Goal: Task Accomplishment & Management: Use online tool/utility

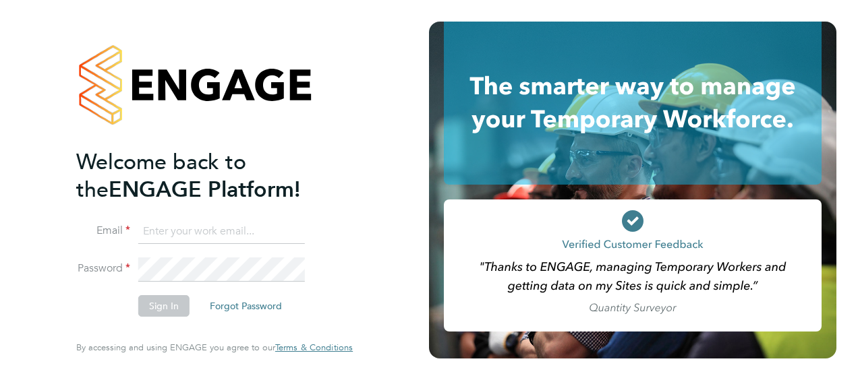
type input "[PERSON_NAME][EMAIL_ADDRESS][PERSON_NAME][DOMAIN_NAME]"
click at [162, 308] on button "Sign In" at bounding box center [163, 306] width 51 height 22
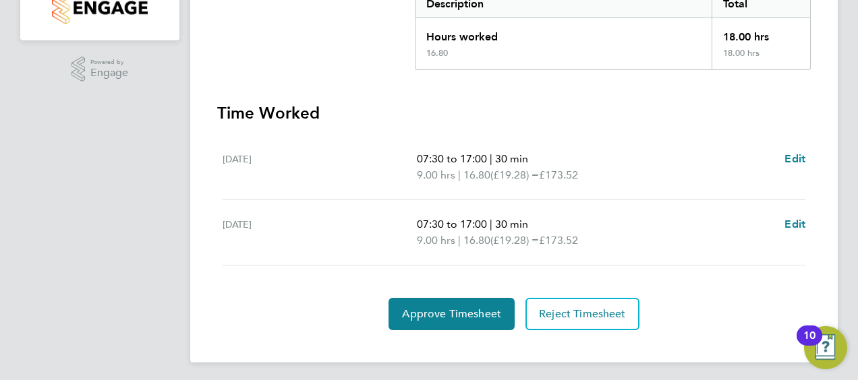
scroll to position [298, 0]
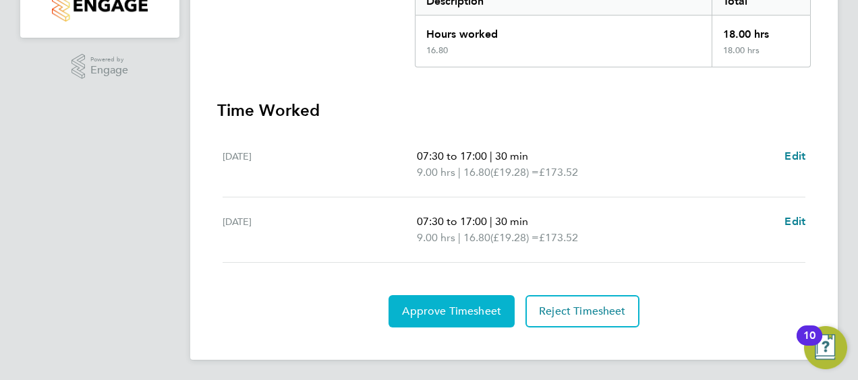
click at [434, 307] on span "Approve Timesheet" at bounding box center [451, 311] width 99 height 13
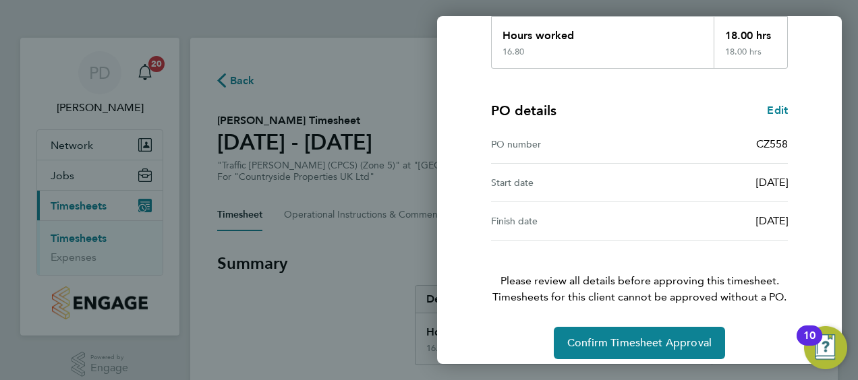
scroll to position [264, 0]
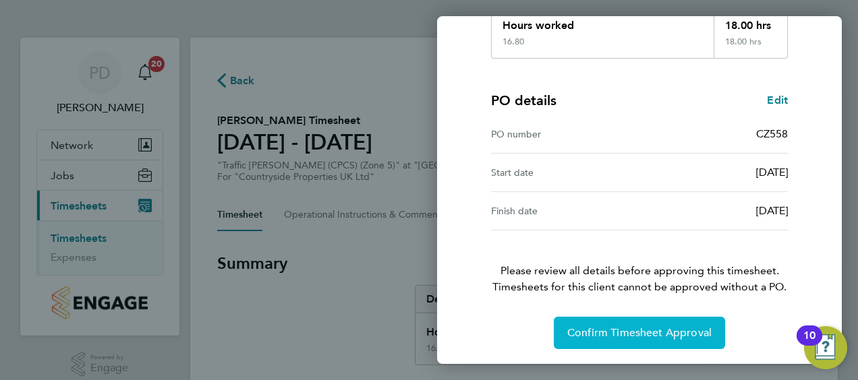
click at [597, 330] on span "Confirm Timesheet Approval" at bounding box center [639, 332] width 144 height 13
